Goal: Navigation & Orientation: Find specific page/section

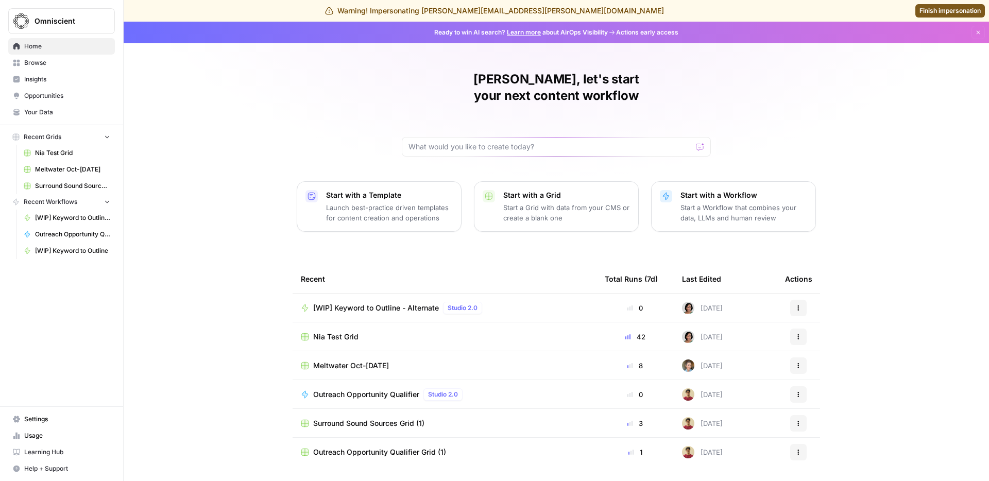
click at [54, 110] on span "Your Data" at bounding box center [67, 112] width 86 height 9
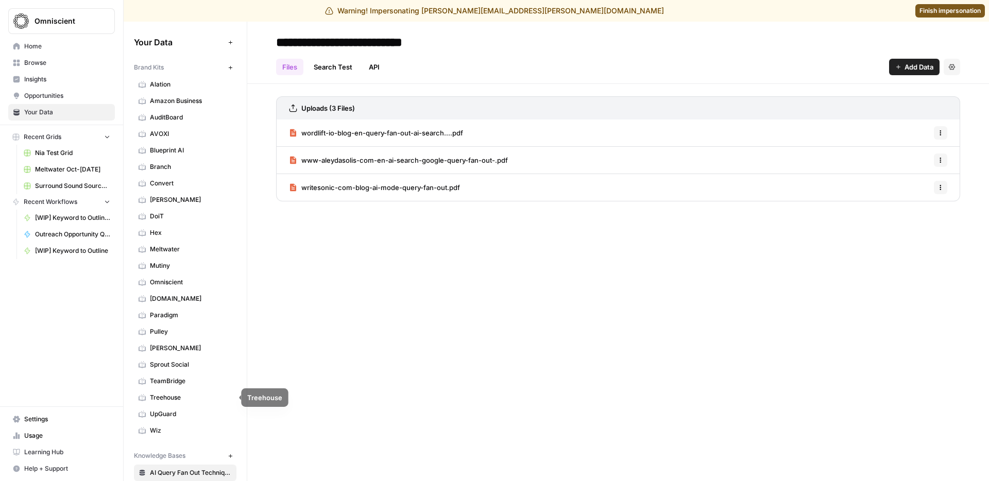
click at [166, 399] on span "Treehouse" at bounding box center [191, 397] width 82 height 9
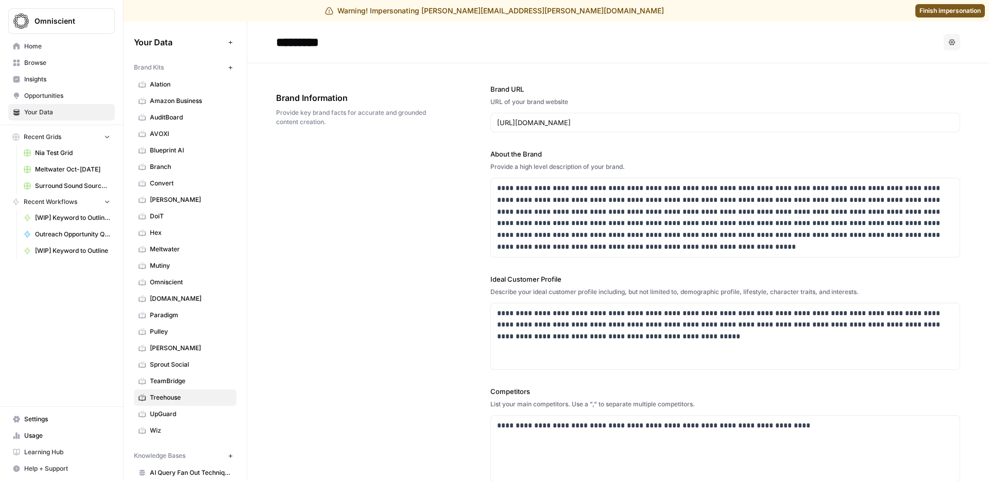
click at [171, 374] on link "TeamBridge" at bounding box center [185, 381] width 102 height 16
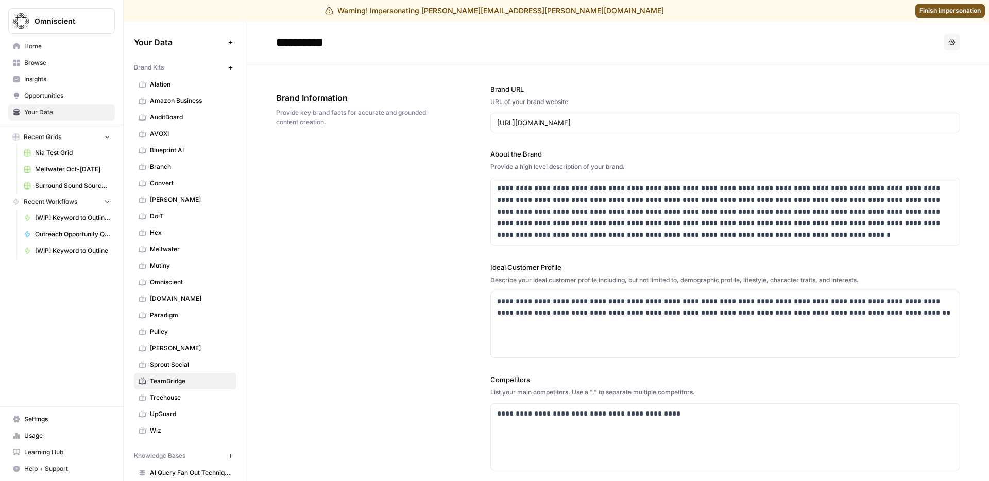
click at [168, 360] on span "Sprout Social" at bounding box center [191, 364] width 82 height 9
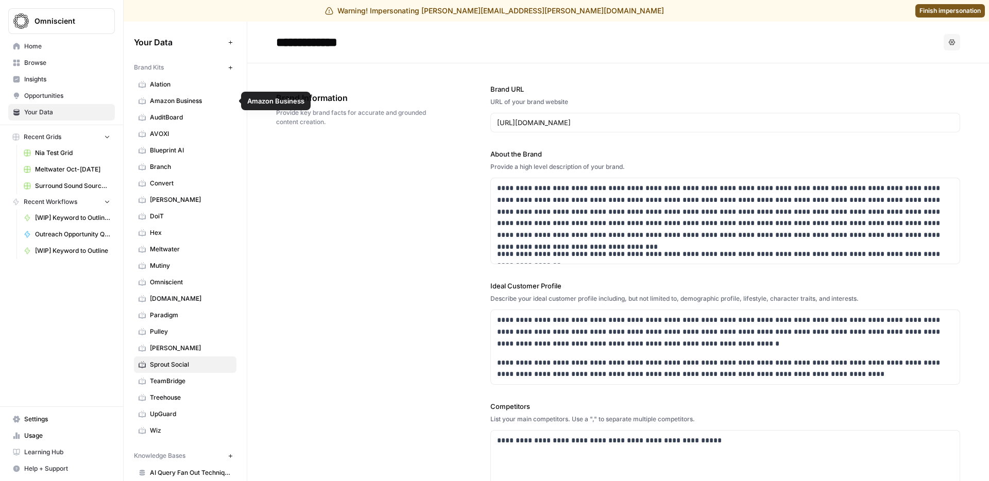
click at [172, 109] on link "Amazon Business" at bounding box center [185, 101] width 102 height 16
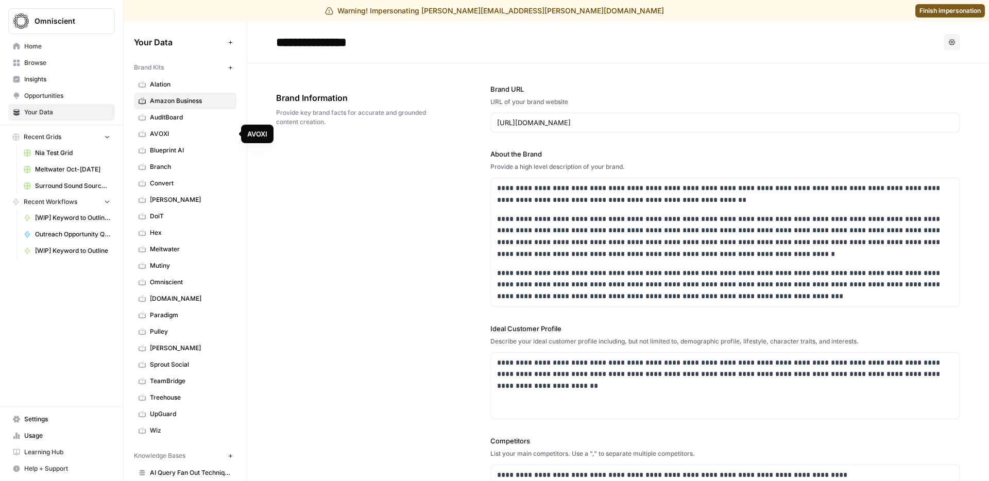
click at [176, 134] on span "AVOXI" at bounding box center [191, 133] width 82 height 9
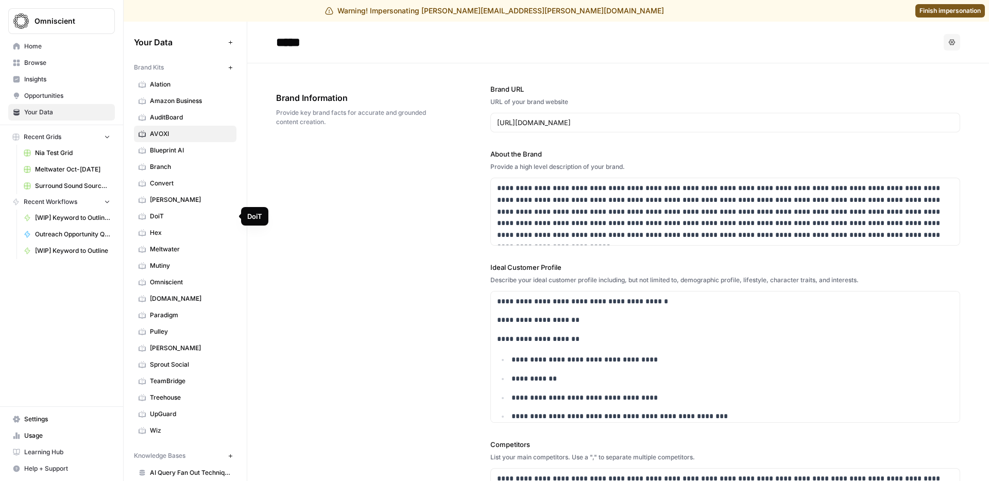
click at [182, 220] on span "DoiT" at bounding box center [191, 216] width 82 height 9
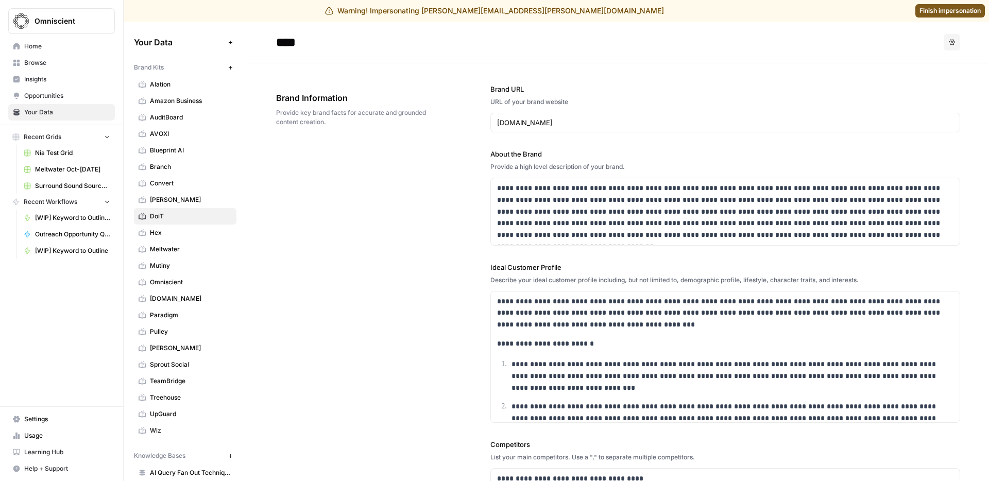
click at [61, 434] on span "Usage" at bounding box center [67, 435] width 86 height 9
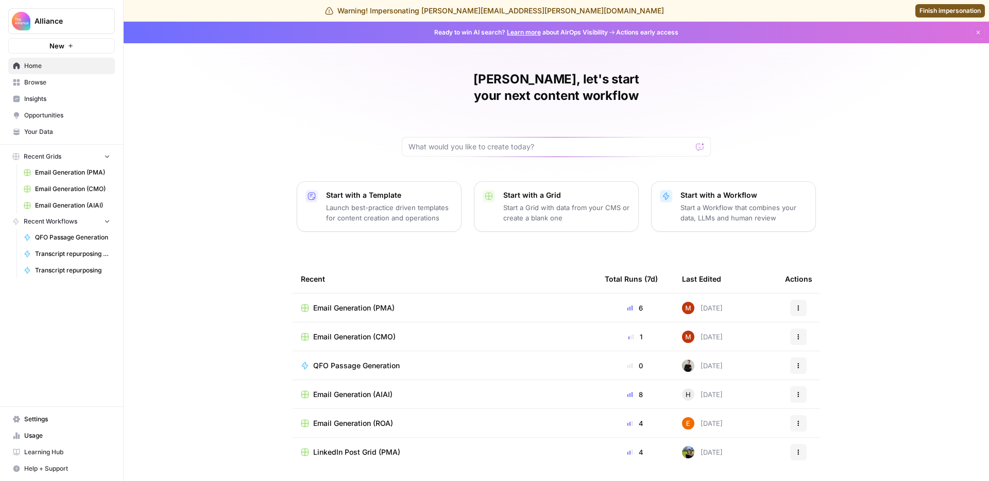
click at [43, 128] on span "Your Data" at bounding box center [67, 131] width 86 height 9
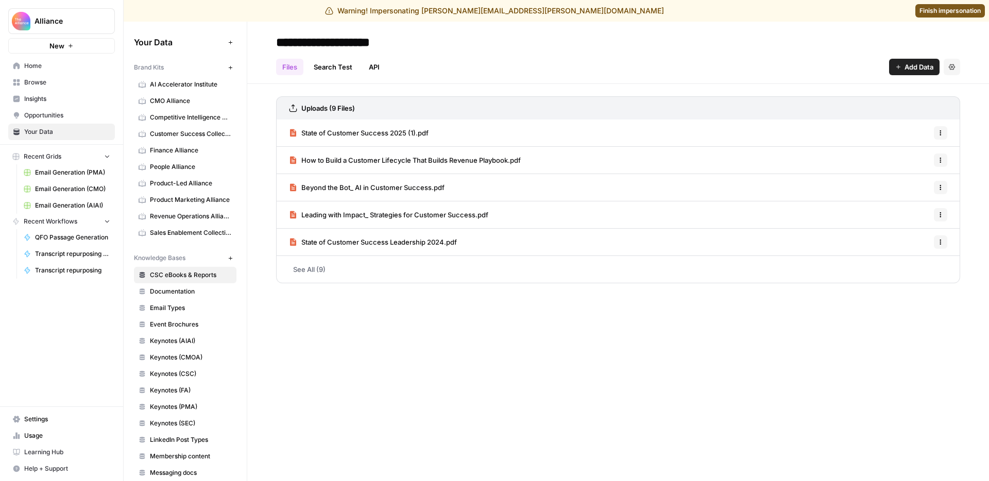
click at [154, 85] on span "AI Accelerator Institute" at bounding box center [191, 84] width 82 height 9
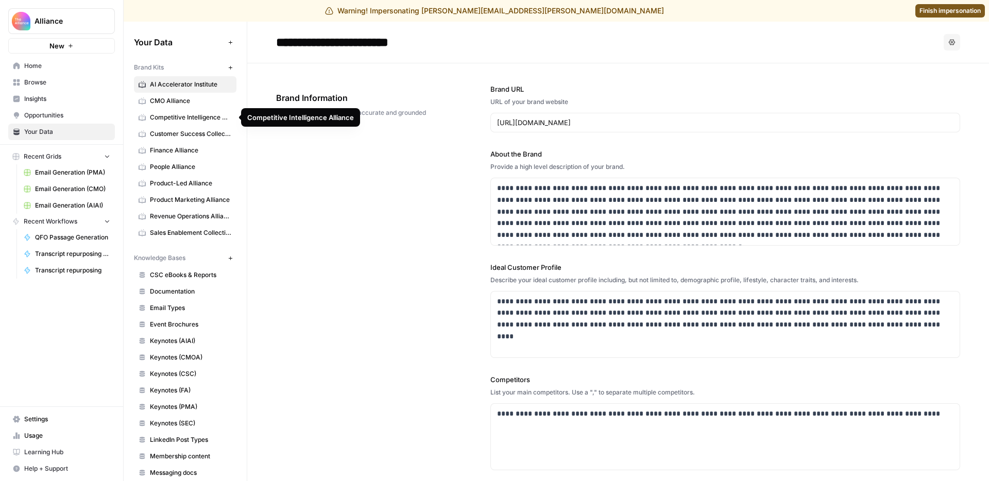
click at [163, 104] on span "CMO Alliance" at bounding box center [191, 100] width 82 height 9
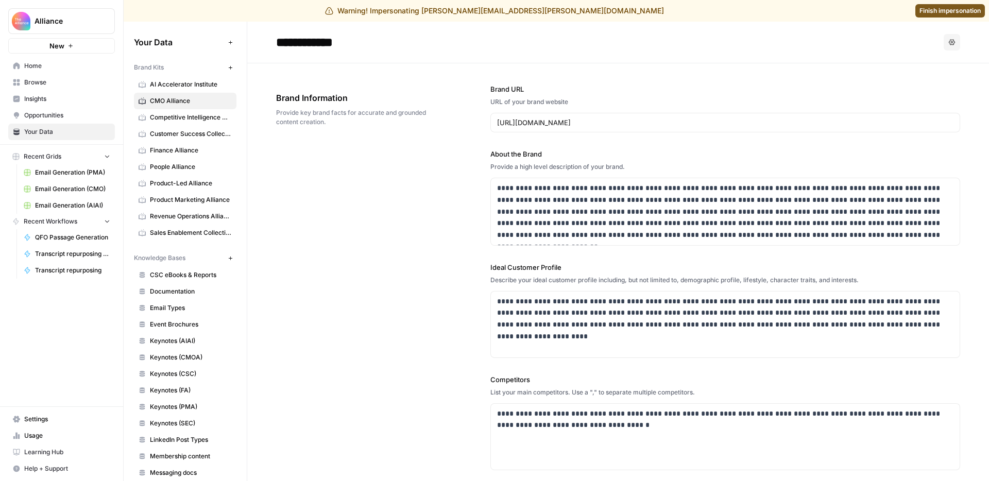
click at [163, 123] on link "Competitive Intelligence Alliance" at bounding box center [185, 117] width 102 height 16
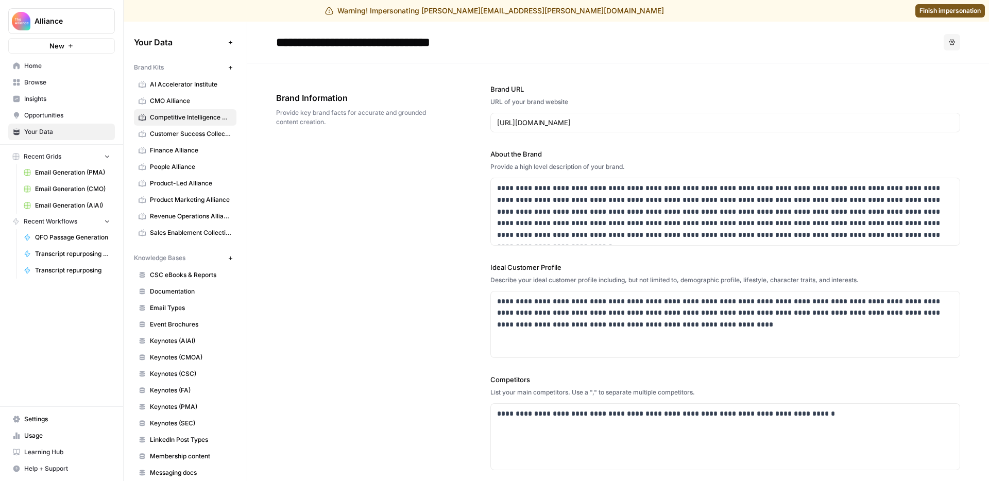
click at [166, 144] on link "Finance Alliance" at bounding box center [185, 150] width 102 height 16
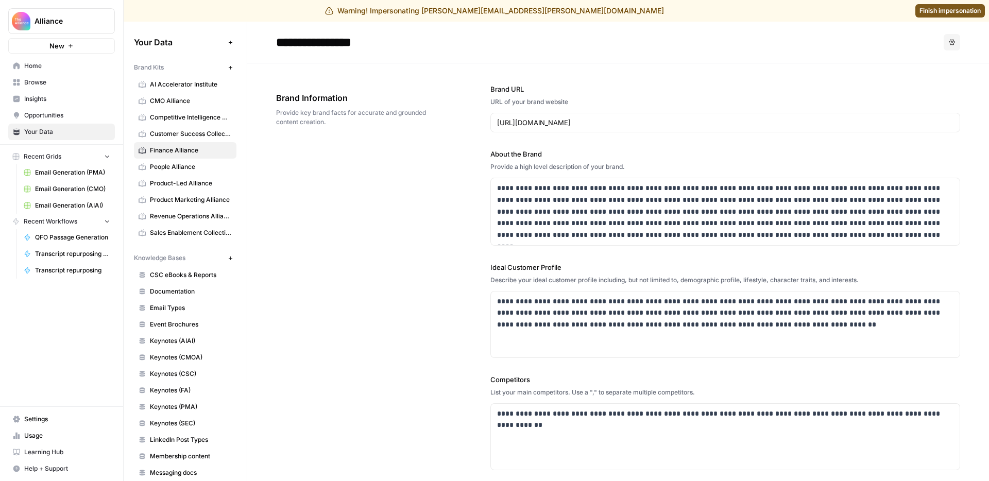
click at [172, 159] on link "People Alliance" at bounding box center [185, 167] width 102 height 16
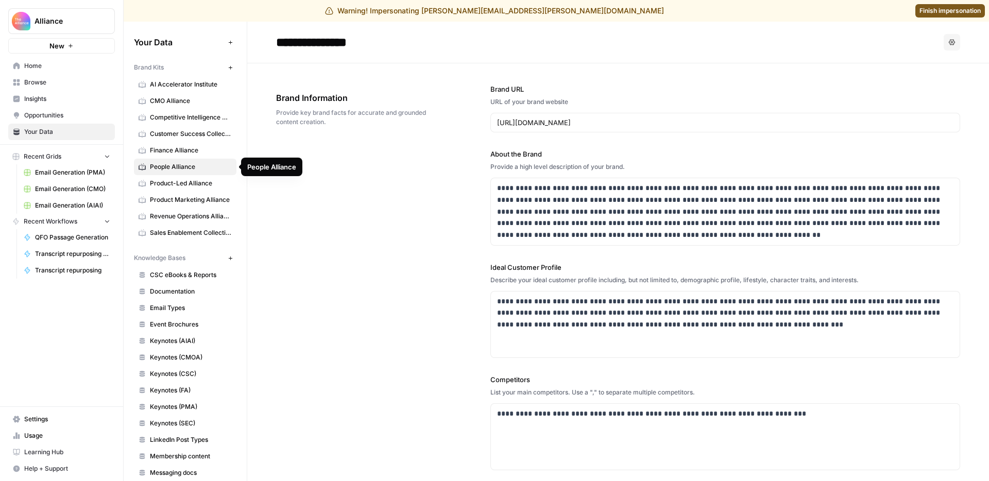
click at [172, 169] on span "People Alliance" at bounding box center [191, 166] width 82 height 9
click at [174, 182] on span "Product-Led Alliance" at bounding box center [191, 183] width 82 height 9
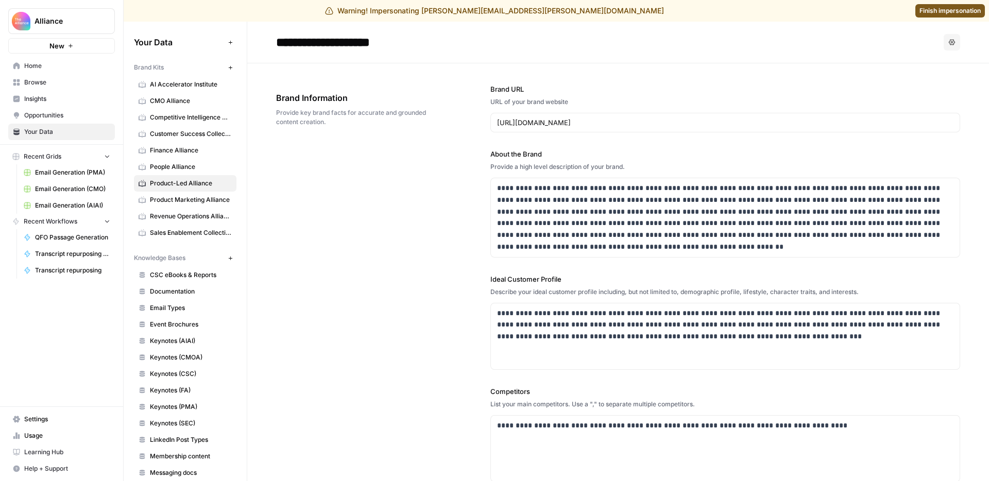
click at [937, 10] on span "Finish impersonation" at bounding box center [949, 10] width 61 height 9
